Goal: Information Seeking & Learning: Learn about a topic

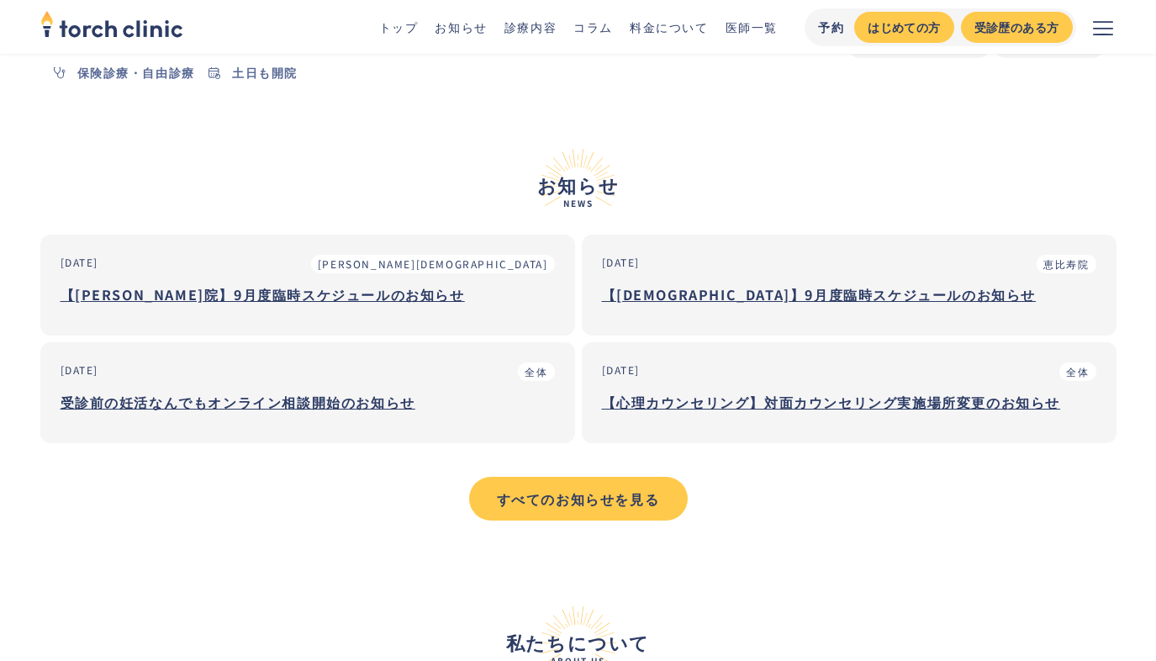
scroll to position [605, 0]
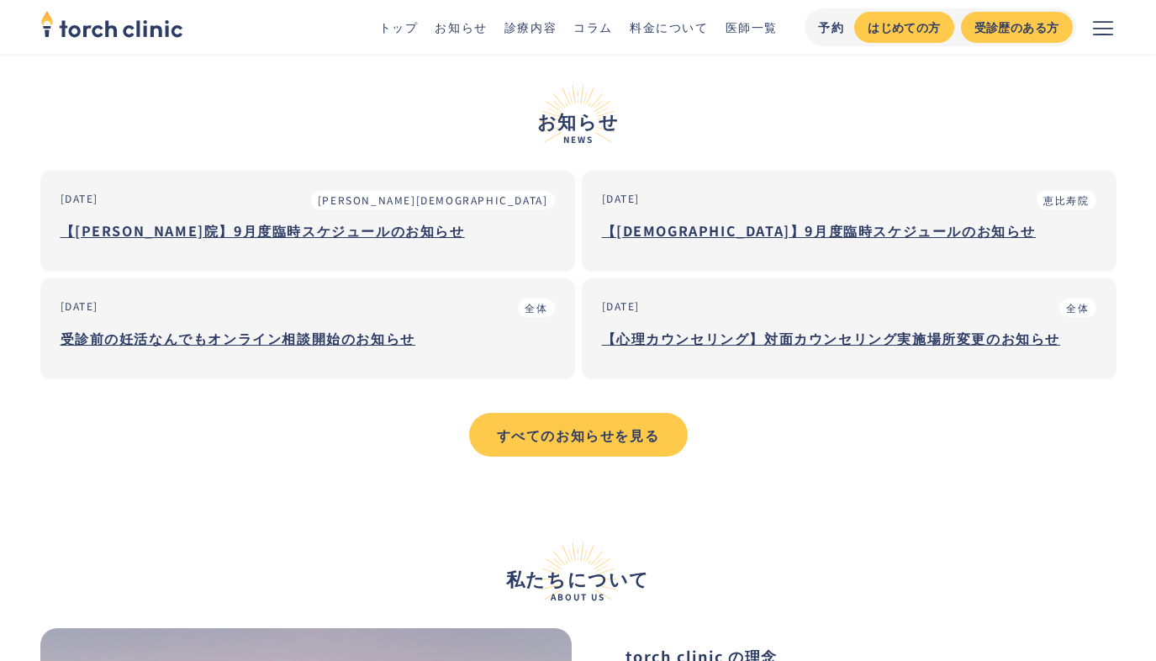
click at [534, 29] on link "診療内容" at bounding box center [531, 26] width 52 height 17
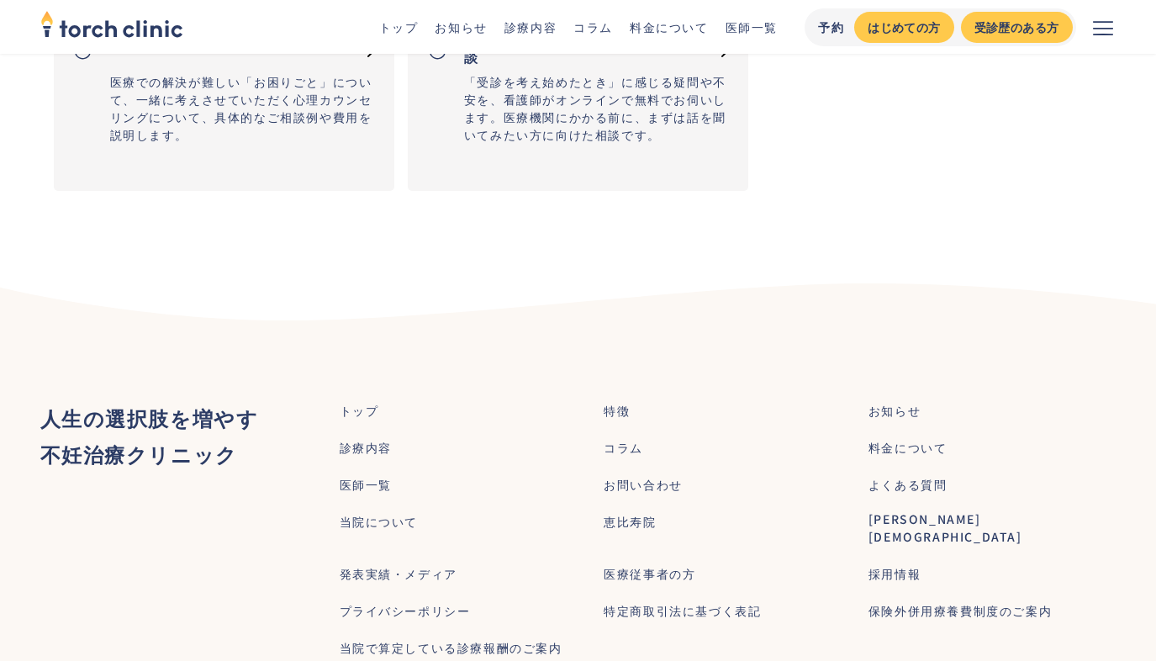
scroll to position [2730, 0]
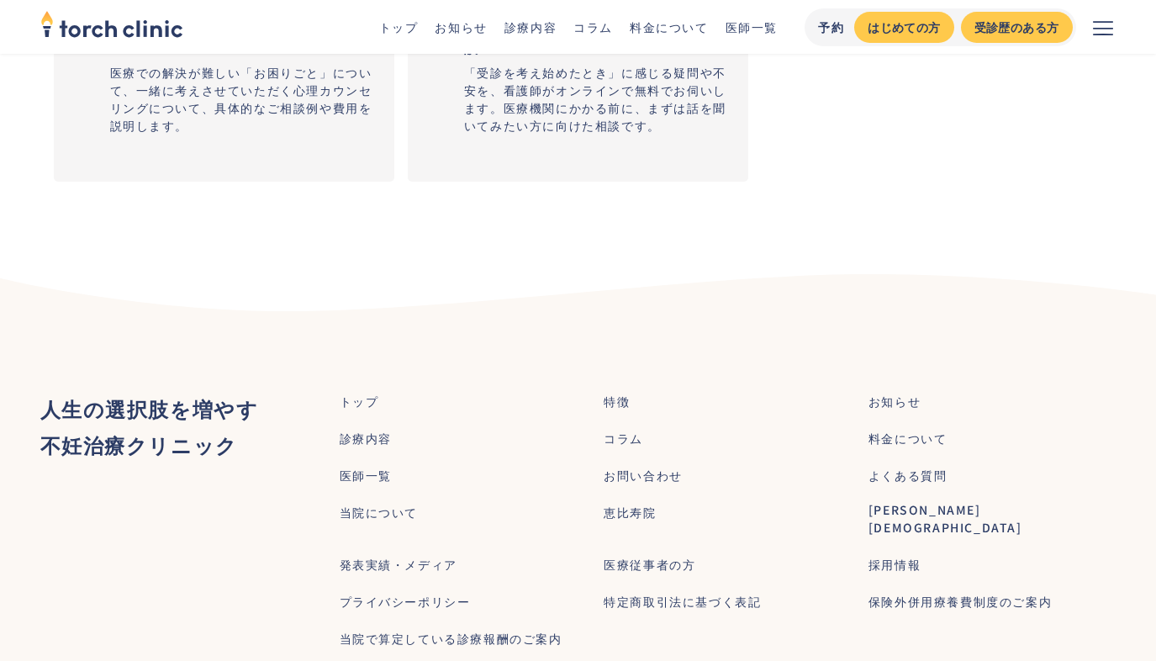
click at [686, 27] on link "料金について" at bounding box center [669, 26] width 79 height 17
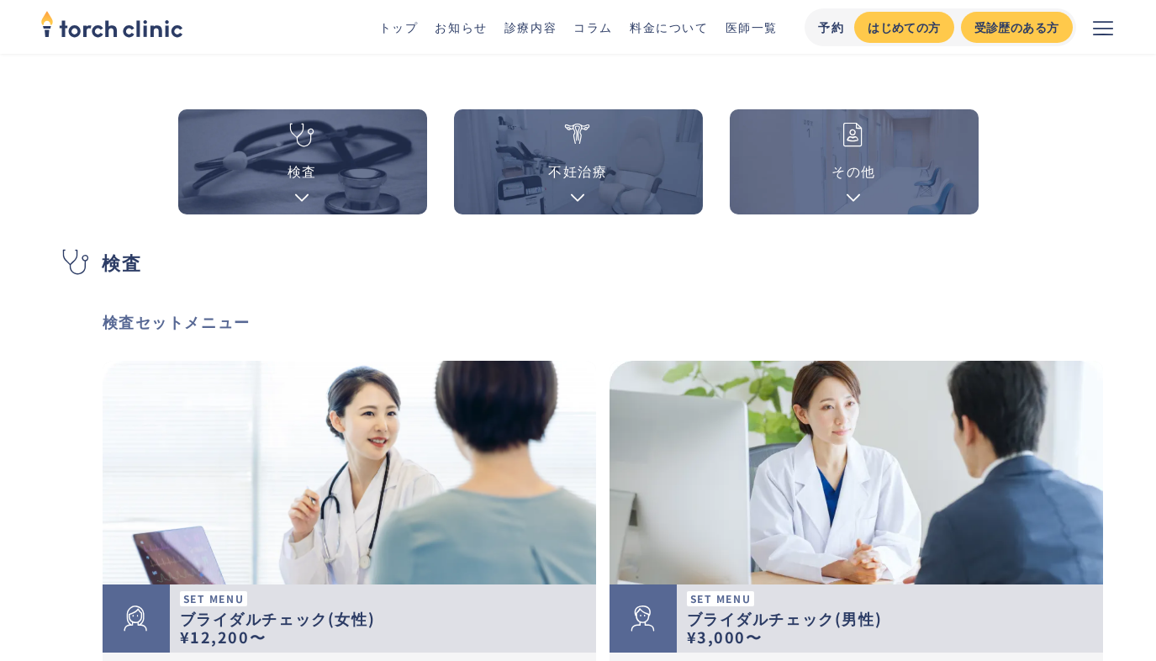
click at [843, 204] on link "その他" at bounding box center [854, 161] width 249 height 105
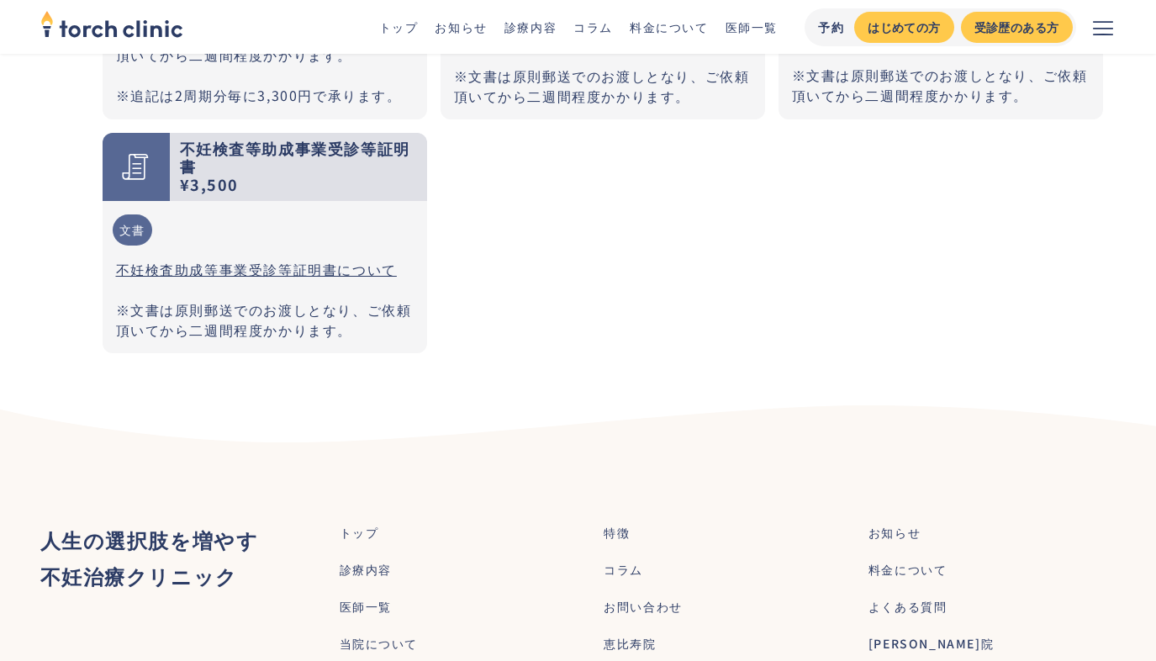
scroll to position [4982, 0]
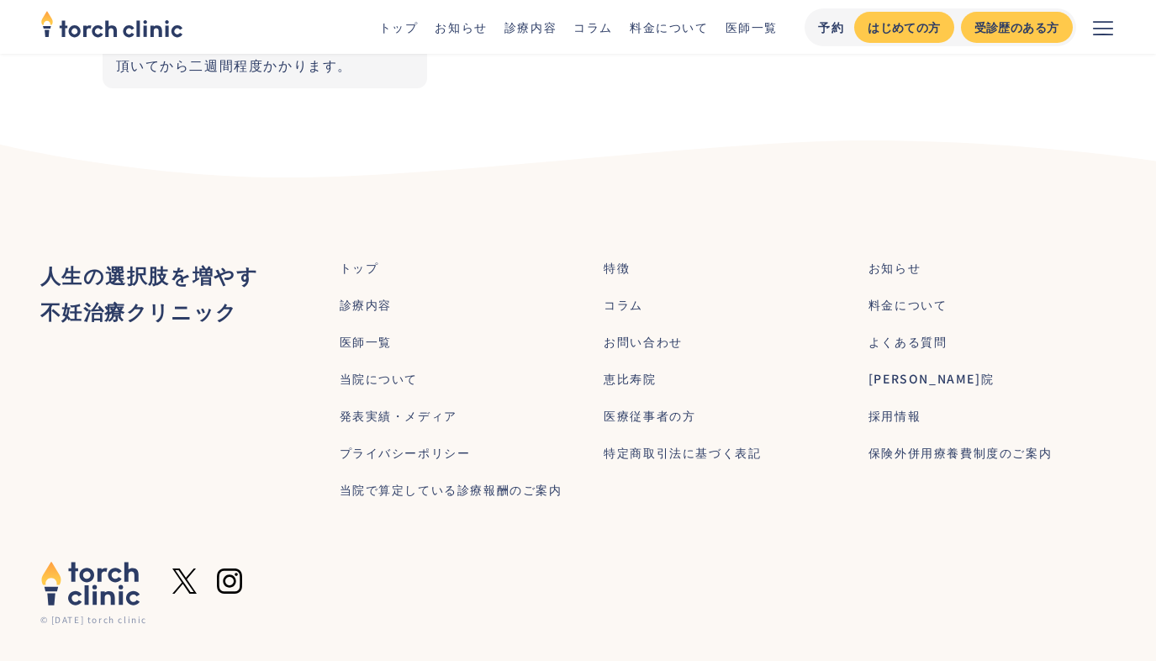
click at [637, 333] on div "お問い合わせ" at bounding box center [643, 342] width 79 height 18
click at [890, 333] on div "よくある質問" at bounding box center [908, 342] width 79 height 18
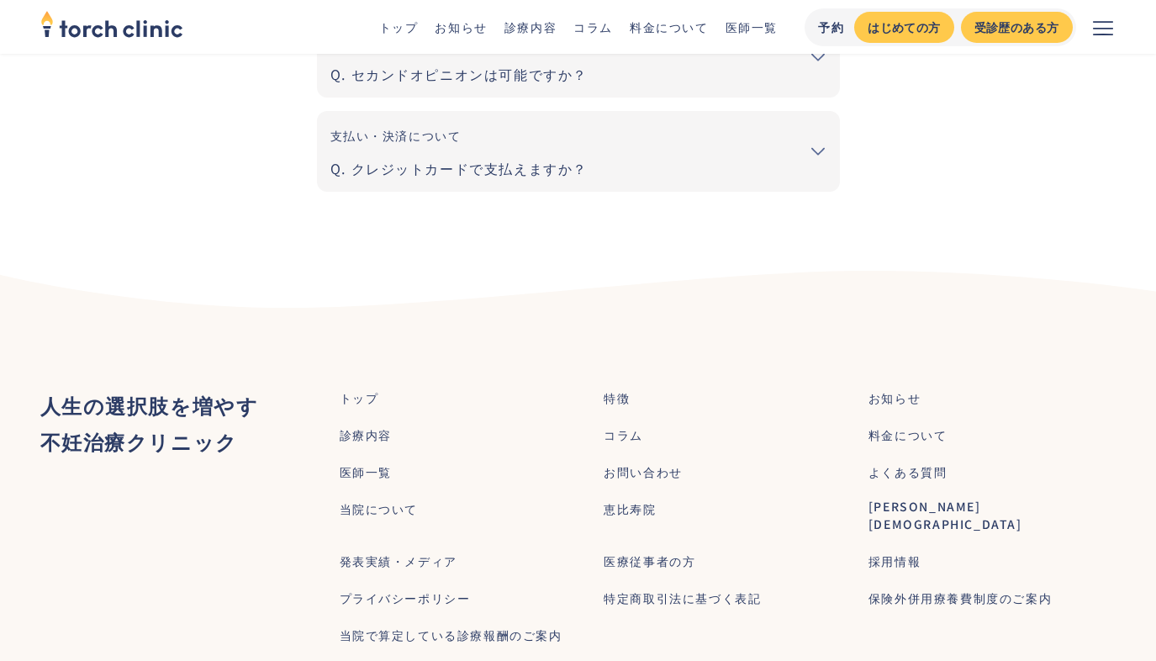
scroll to position [1072, 0]
